Goal: Navigation & Orientation: Find specific page/section

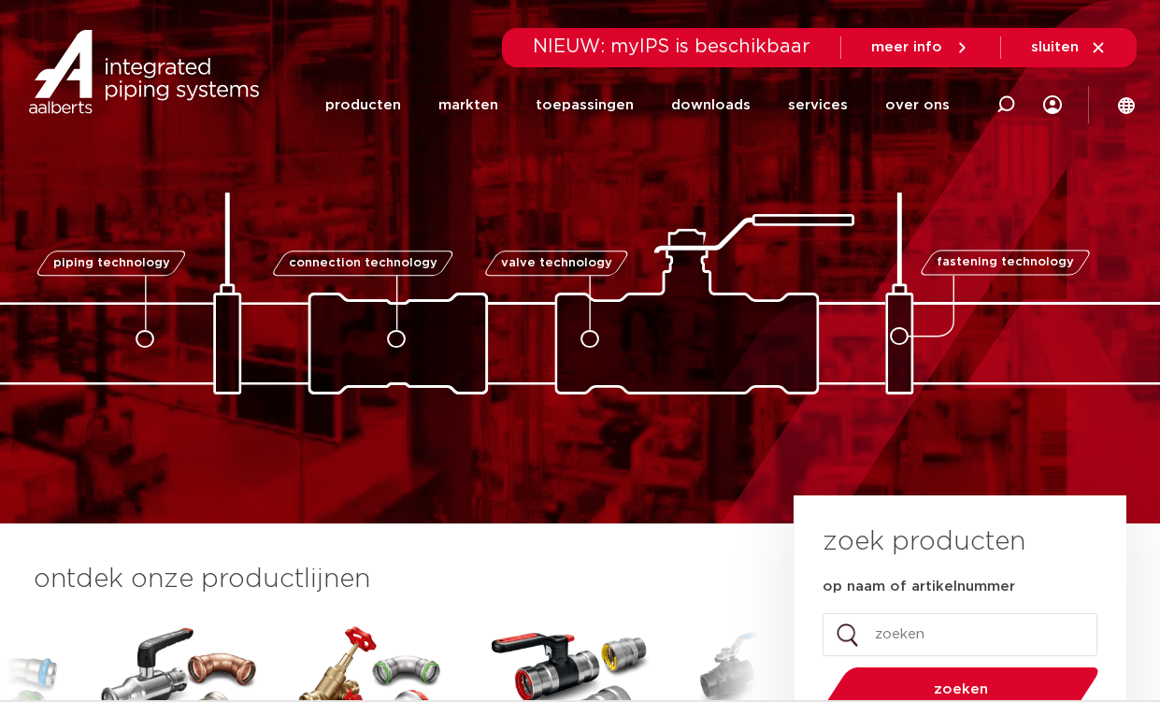
click at [909, 335] on icon at bounding box center [899, 337] width 19 height 19
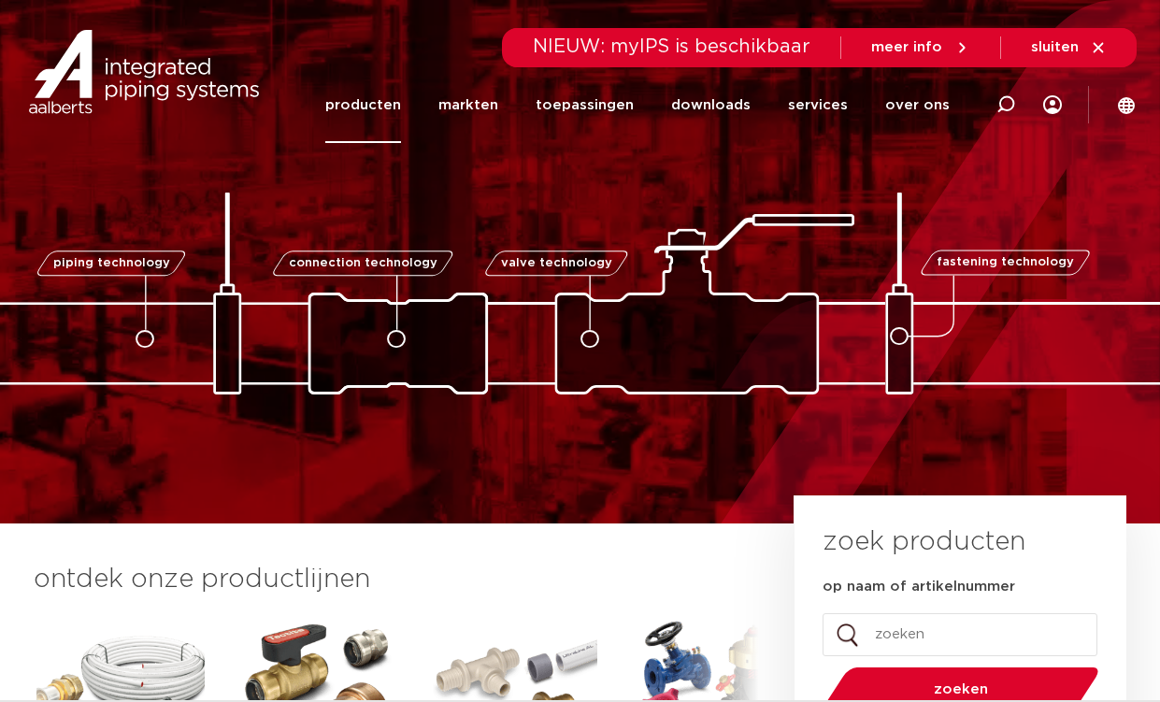
click at [401, 103] on link "producten" at bounding box center [363, 105] width 76 height 76
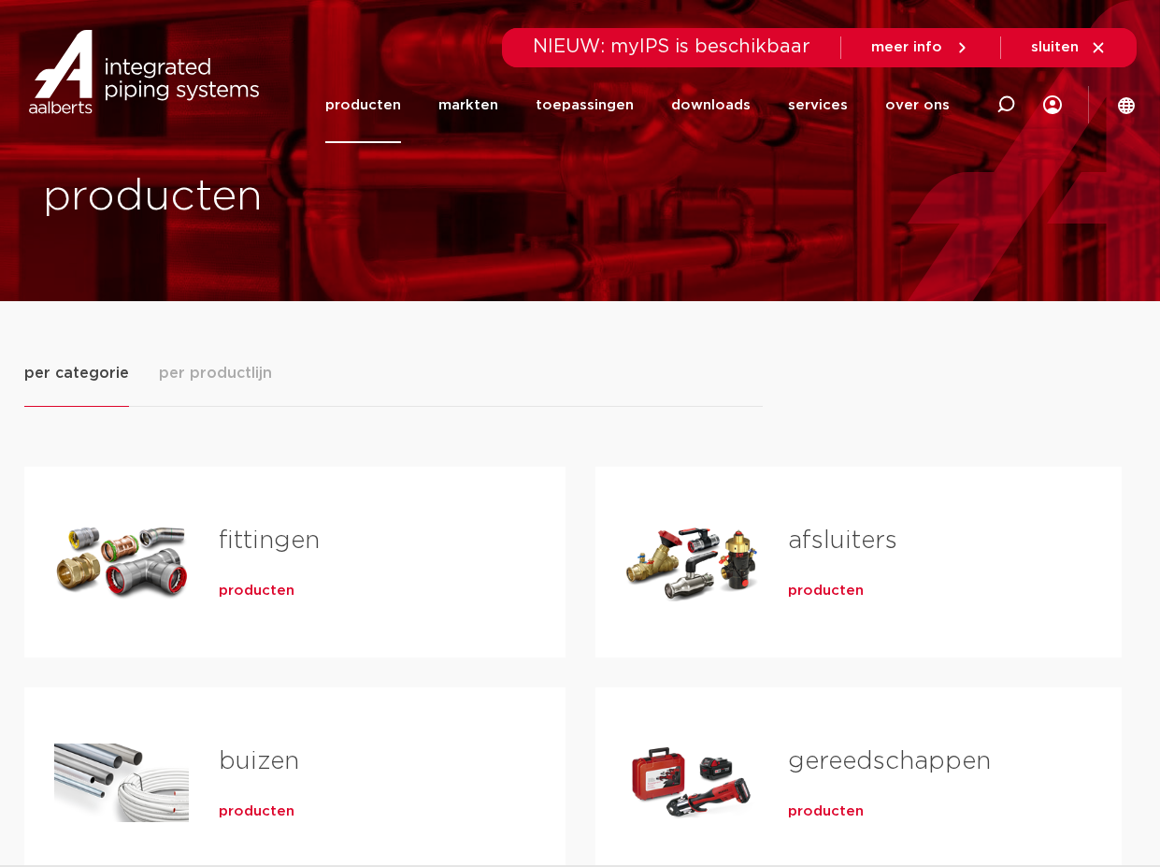
click at [190, 381] on span "per productlijn" at bounding box center [215, 373] width 113 height 22
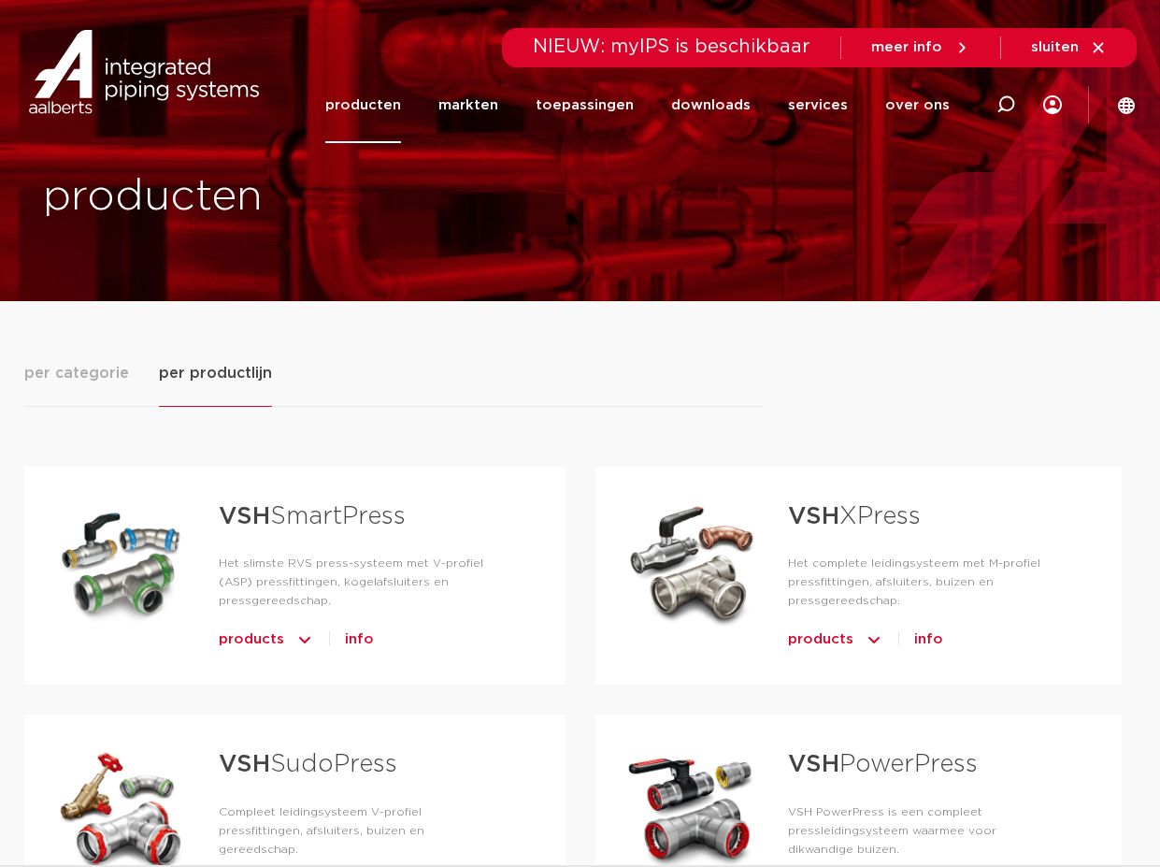
click at [107, 370] on span "per categorie" at bounding box center [76, 373] width 105 height 22
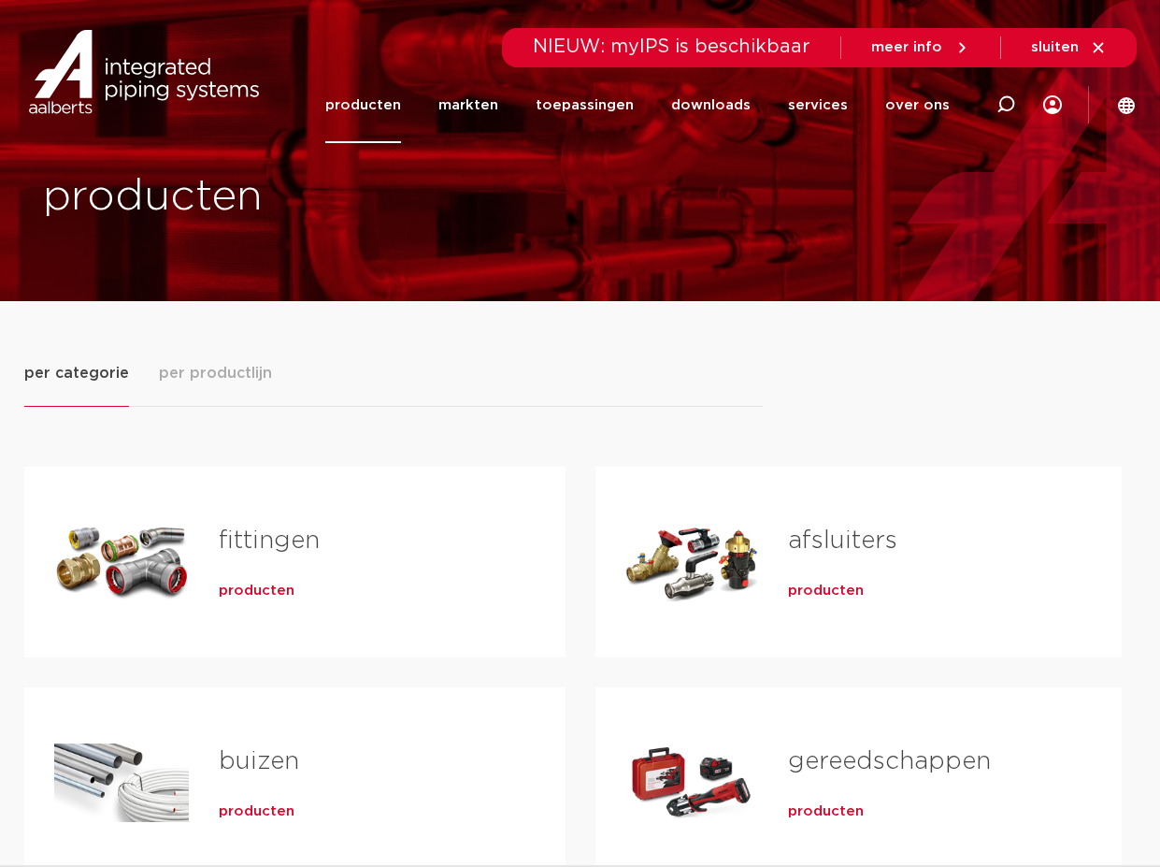
click at [1093, 45] on icon at bounding box center [1098, 47] width 17 height 17
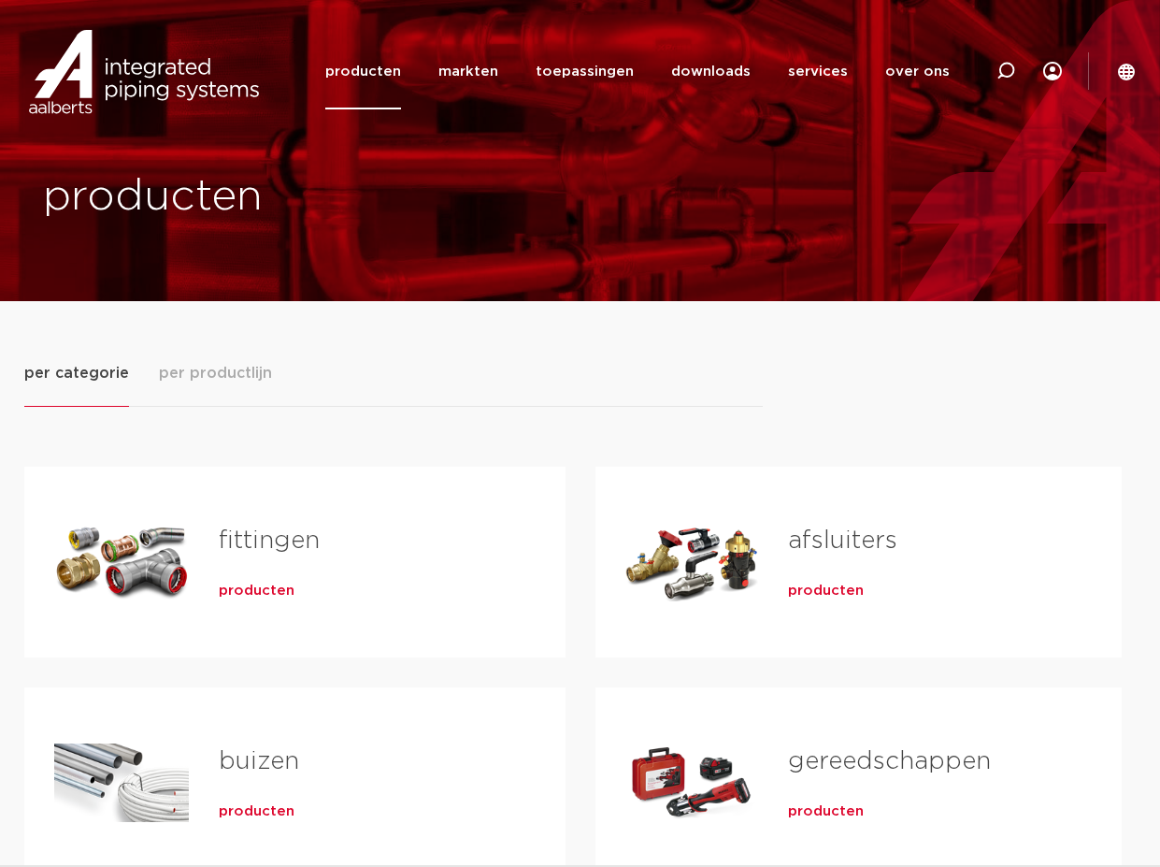
click at [383, 68] on link "producten" at bounding box center [363, 72] width 76 height 76
